Goal: Task Accomplishment & Management: Manage account settings

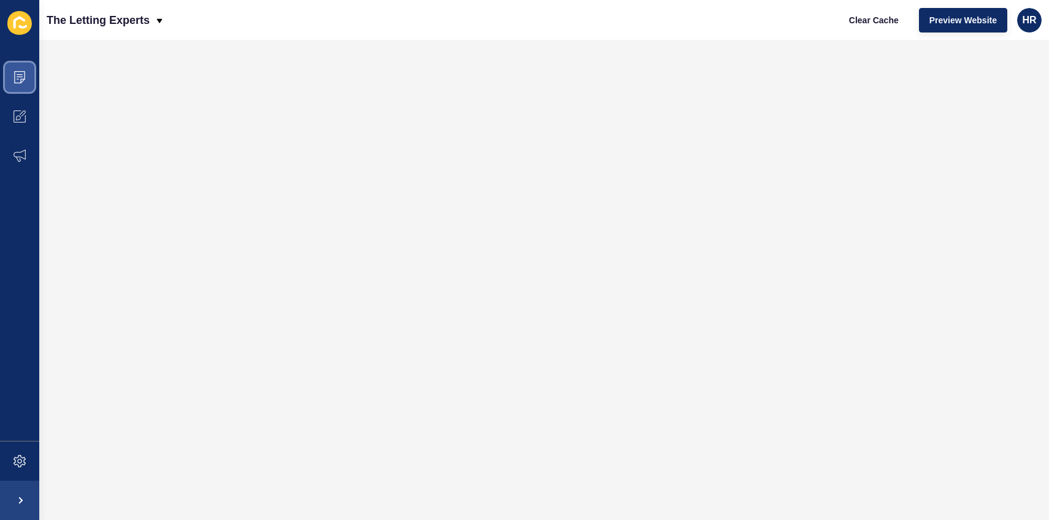
click at [26, 79] on span at bounding box center [19, 77] width 39 height 39
click at [140, 18] on p "The Letting Experts" at bounding box center [98, 20] width 103 height 31
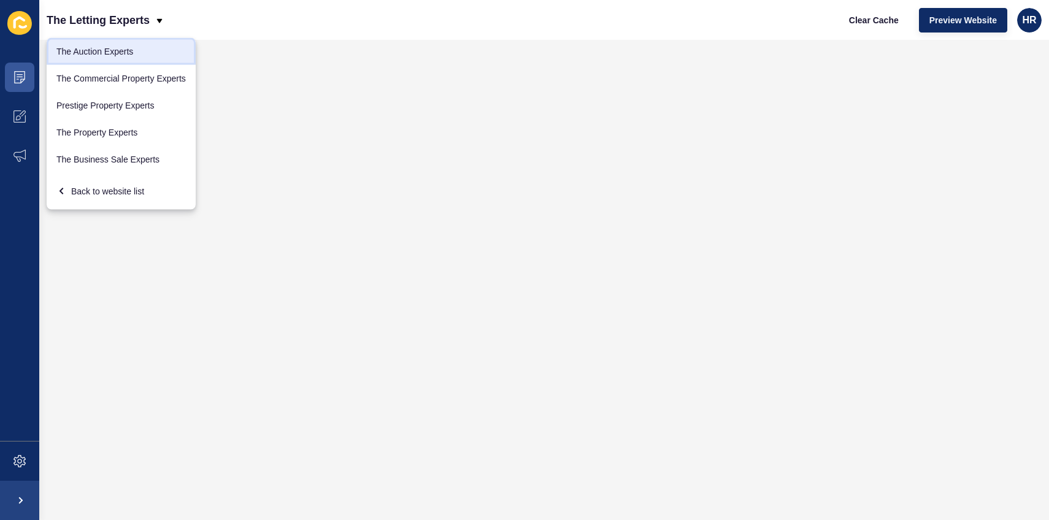
click at [137, 50] on link "The Auction Experts" at bounding box center [121, 51] width 149 height 27
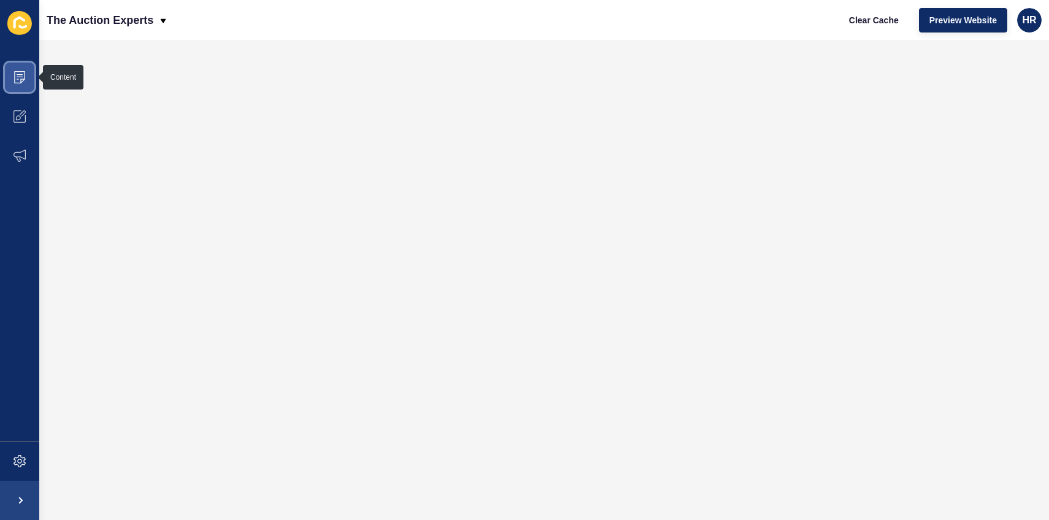
click at [18, 80] on icon at bounding box center [20, 77] width 12 height 12
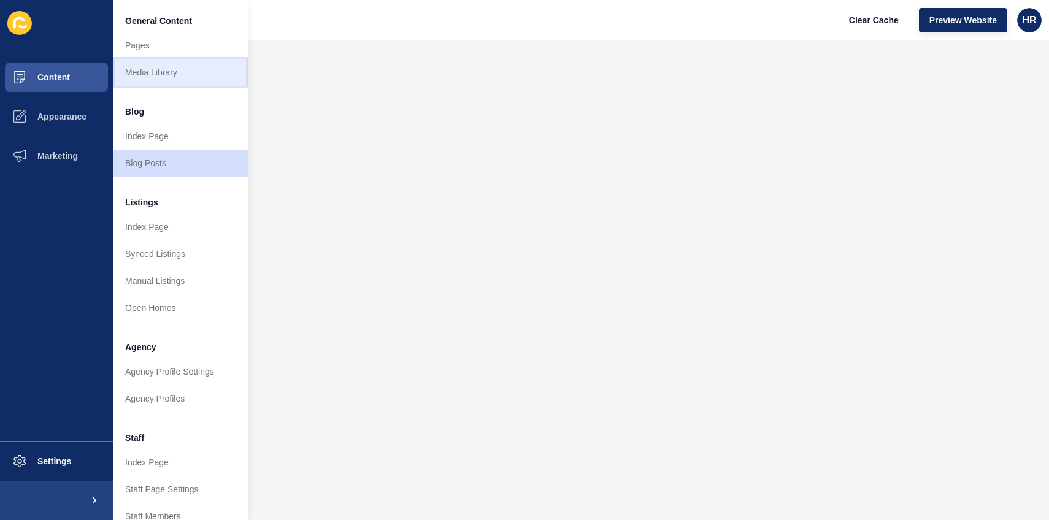
click at [157, 76] on link "Media Library" at bounding box center [180, 72] width 135 height 27
